Goal: Task Accomplishment & Management: Manage account settings

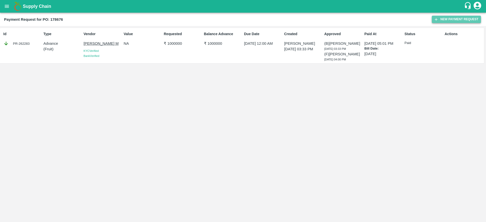
click at [467, 20] on button "New Payment Request" at bounding box center [456, 19] width 49 height 7
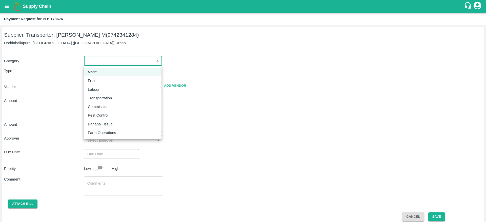
click at [108, 62] on body "Supply Chain Payment Request for PO: 178676 Supplier, Transporter: [PERSON_NAME…" at bounding box center [243, 111] width 486 height 222
click at [110, 82] on div "Fruit" at bounding box center [123, 81] width 70 height 6
type input "1"
type input "[PERSON_NAME] M - 9742341284(Supplier, Transporter)"
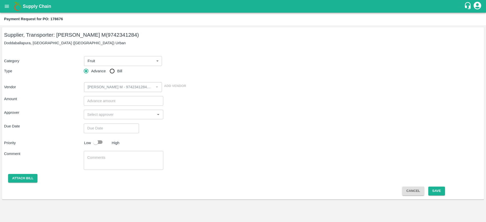
click at [112, 76] on div "Category Fruit 1 ​ Type Advance Bill Vendor ​ Add Vendor" at bounding box center [243, 71] width 478 height 42
click at [112, 73] on input "Bill" at bounding box center [112, 71] width 10 height 10
radio input "true"
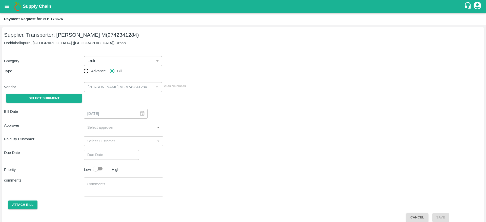
click at [46, 93] on div "Select Shipment" at bounding box center [44, 98] width 80 height 13
click at [45, 97] on span "Select Shipment" at bounding box center [44, 99] width 31 height 6
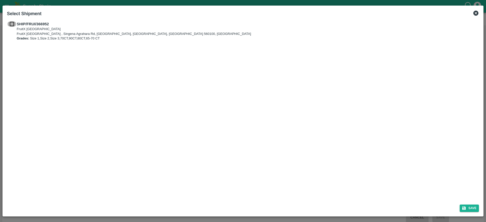
click at [14, 23] on input "checkbox" at bounding box center [12, 24] width 10 height 6
checkbox input "true"
click at [473, 209] on button "Save" at bounding box center [469, 208] width 19 height 7
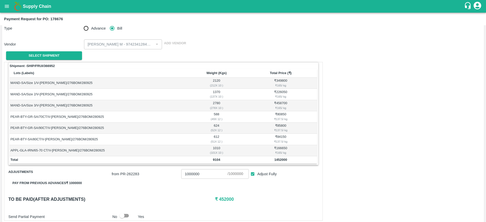
scroll to position [42, 0]
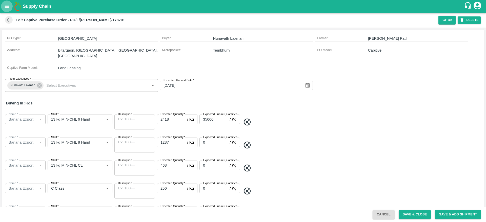
click at [4, 6] on icon "open drawer" at bounding box center [7, 7] width 6 height 6
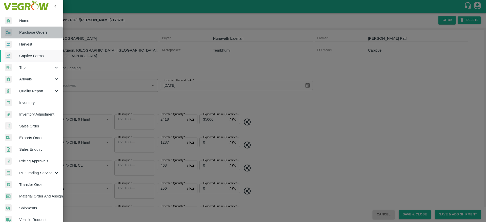
click at [31, 32] on span "Purchase Orders" at bounding box center [39, 33] width 40 height 6
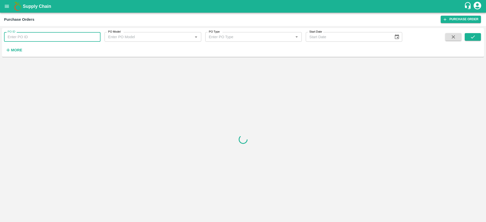
click at [39, 32] on input "PO ID" at bounding box center [52, 37] width 97 height 10
paste input "178676"
type input "178676"
click at [479, 38] on button "submit" at bounding box center [473, 37] width 16 height 8
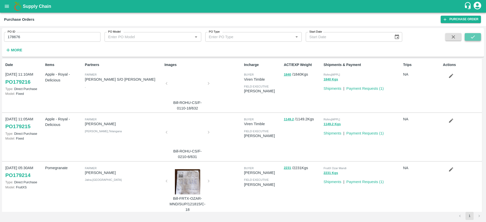
click at [478, 41] on button "submit" at bounding box center [473, 37] width 16 height 8
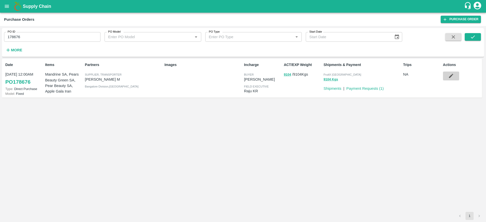
click at [452, 80] on button "button" at bounding box center [451, 76] width 16 height 9
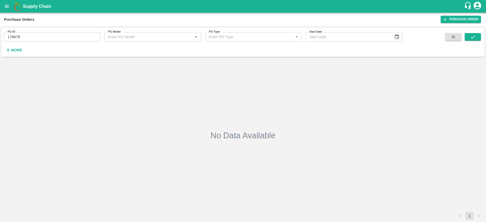
type input "178676"
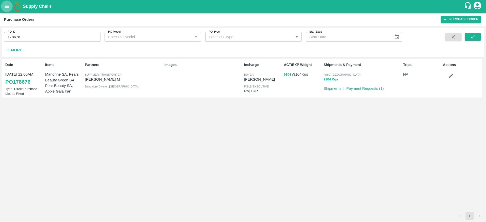
click at [5, 3] on button "open drawer" at bounding box center [7, 7] width 12 height 12
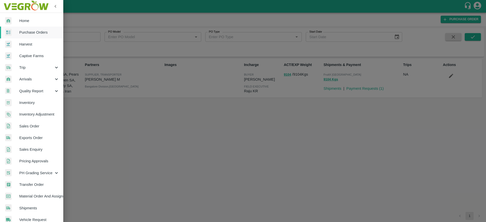
click at [140, 99] on div at bounding box center [243, 111] width 486 height 222
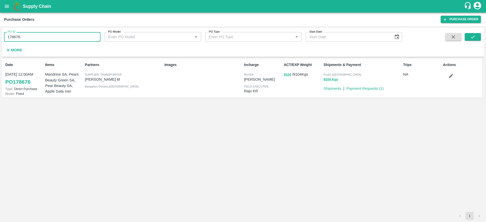
drag, startPoint x: 35, startPoint y: 40, endPoint x: 8, endPoint y: 40, distance: 27.4
click at [8, 40] on input "178676" at bounding box center [52, 37] width 97 height 10
click at [191, 177] on div "Date 28 Sep, 12:00AM PO 178676 Type: Direct Purchase Model: Fixed Items Mandrin…" at bounding box center [243, 135] width 482 height 153
click at [454, 76] on icon "button" at bounding box center [452, 76] width 6 height 6
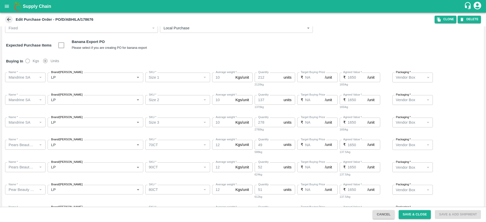
scroll to position [69, 0]
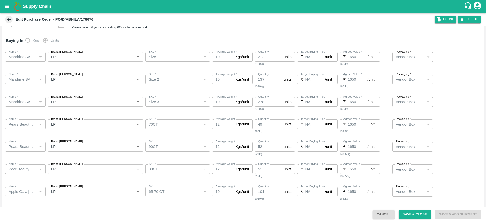
click at [40, 147] on div at bounding box center [40, 147] width 6 height 7
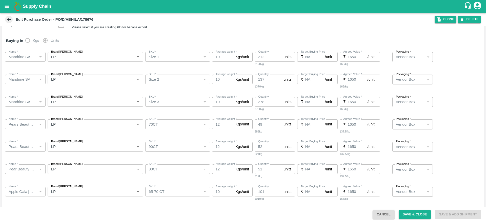
click at [40, 147] on div at bounding box center [40, 147] width 6 height 7
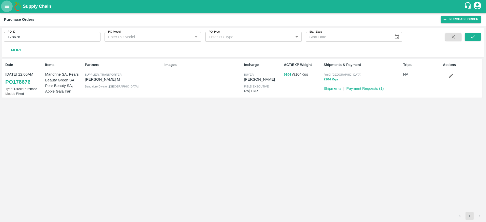
click at [7, 8] on icon "open drawer" at bounding box center [7, 7] width 6 height 6
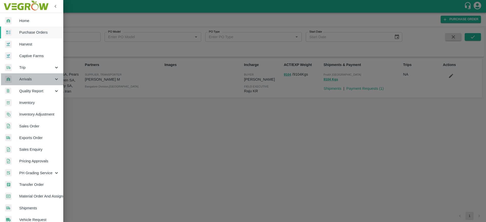
click at [35, 82] on div "Arrivals" at bounding box center [31, 79] width 63 height 12
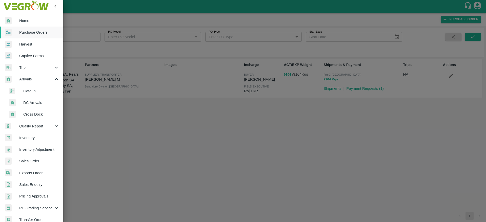
click at [36, 100] on span "DC Arrivals" at bounding box center [41, 103] width 36 height 6
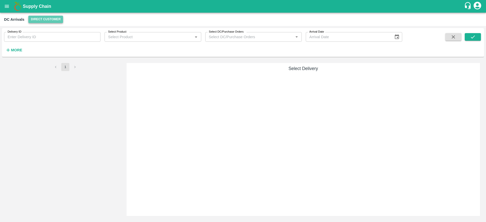
click at [50, 16] on button "Direct Customer" at bounding box center [45, 19] width 35 height 7
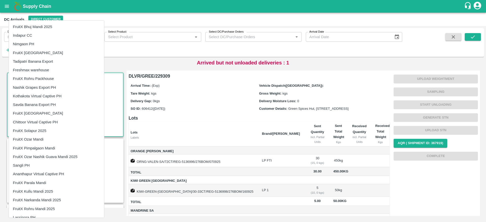
scroll to position [137, 0]
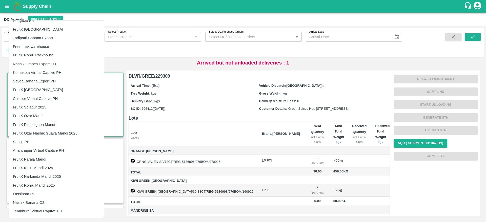
click at [33, 87] on li "FruitX [GEOGRAPHIC_DATA]" at bounding box center [56, 90] width 95 height 9
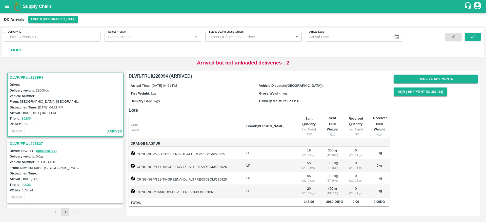
click at [41, 78] on h3 "DLVR/FRUI/228994" at bounding box center [66, 77] width 113 height 7
click at [12, 46] on button "More" at bounding box center [14, 50] width 20 height 9
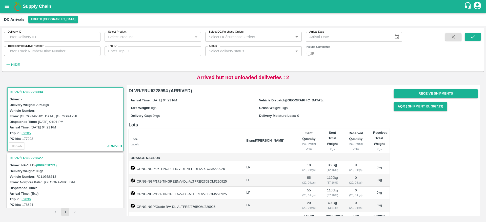
click at [312, 55] on input "checkbox" at bounding box center [309, 53] width 18 height 6
checkbox input "true"
click at [475, 34] on icon "submit" at bounding box center [473, 37] width 6 height 6
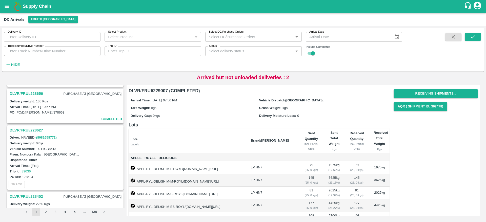
scroll to position [634, 0]
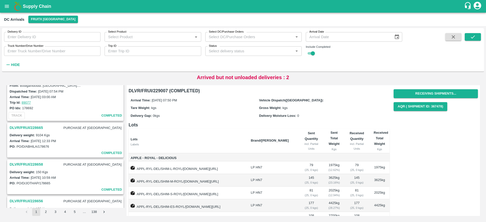
click at [23, 127] on h3 "DLVR/FRUI/228665" at bounding box center [26, 128] width 33 height 7
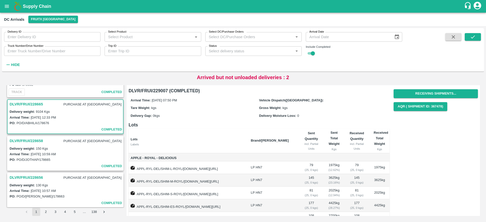
scroll to position [672, 0]
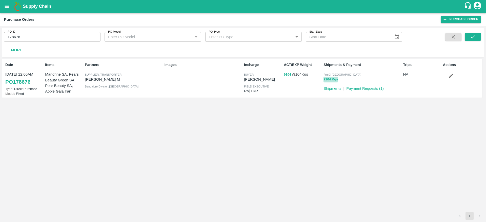
click at [329, 78] on button "9104 Kgs" at bounding box center [331, 80] width 14 height 6
